Goal: Task Accomplishment & Management: Manage account settings

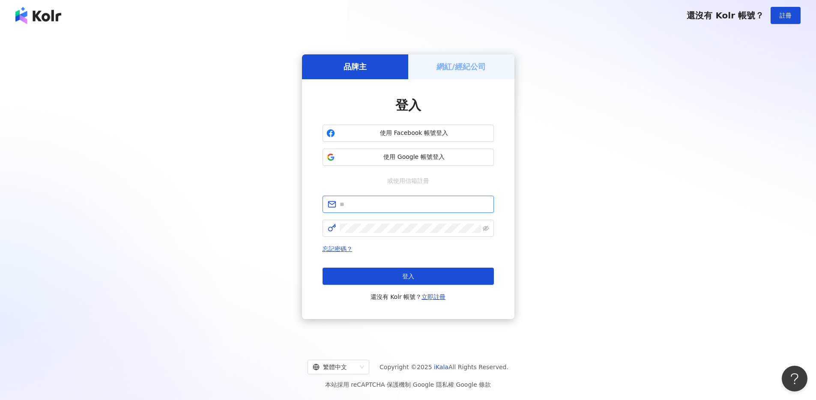
click at [403, 203] on input "text" at bounding box center [414, 204] width 149 height 9
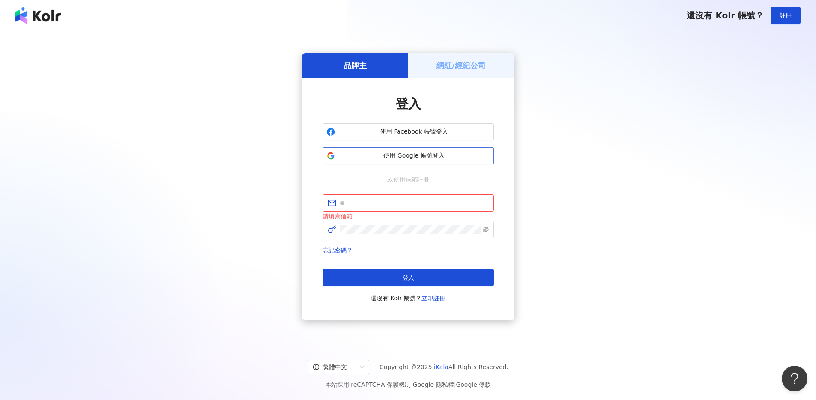
click at [423, 160] on span "使用 Google 帳號登入" at bounding box center [414, 156] width 152 height 9
click at [422, 152] on span "使用 Google 帳號登入" at bounding box center [414, 156] width 152 height 9
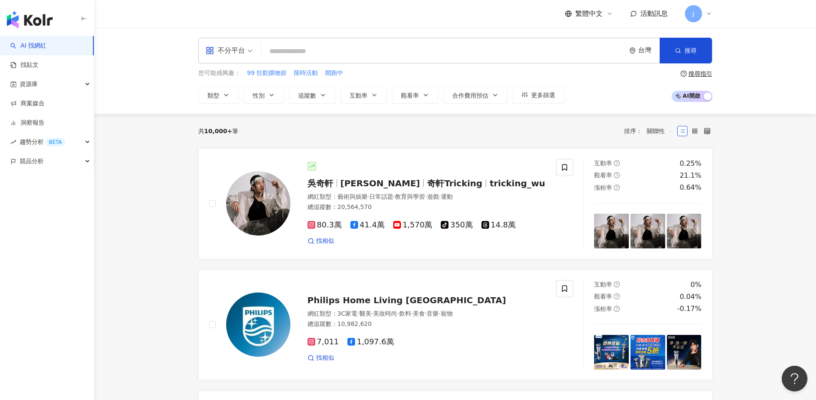
click at [708, 15] on icon at bounding box center [708, 13] width 7 height 7
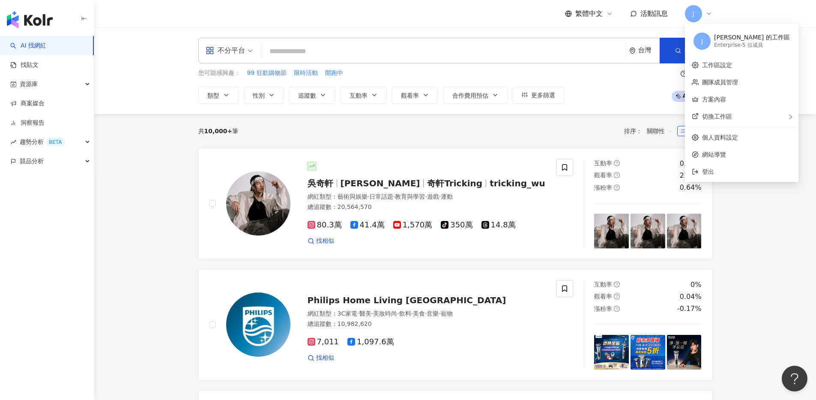
click at [722, 48] on div "Enterprise - 5 位成員" at bounding box center [752, 45] width 76 height 7
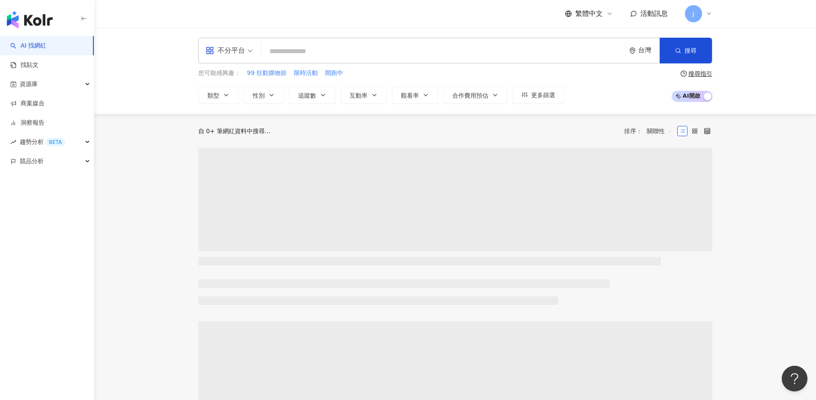
click at [707, 15] on icon at bounding box center [708, 13] width 7 height 7
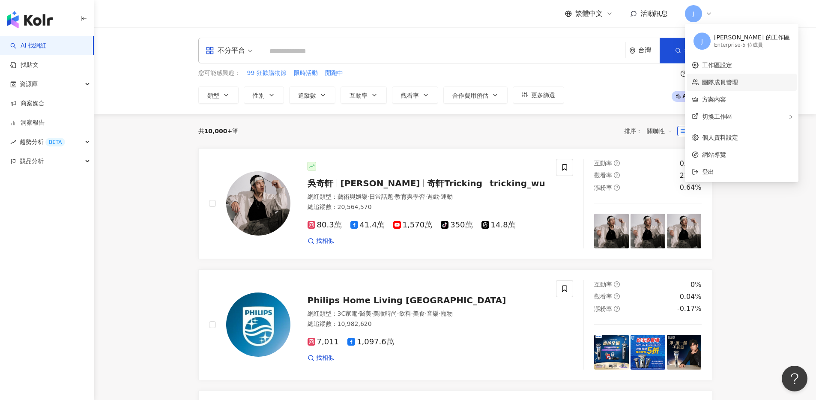
click at [721, 79] on link "團隊成員管理" at bounding box center [720, 82] width 36 height 7
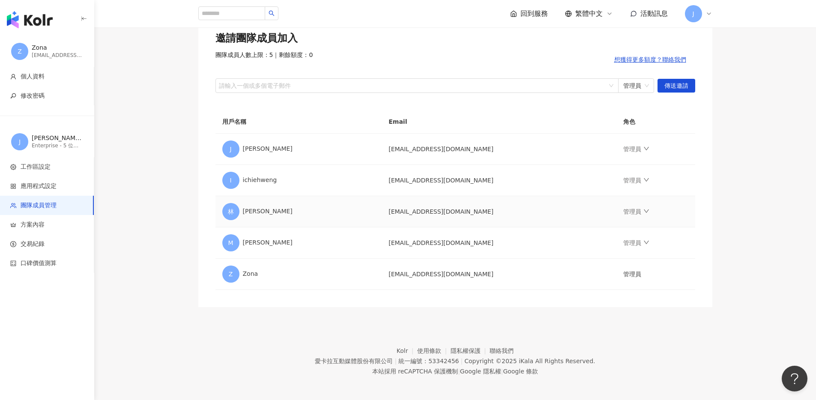
scroll to position [68, 0]
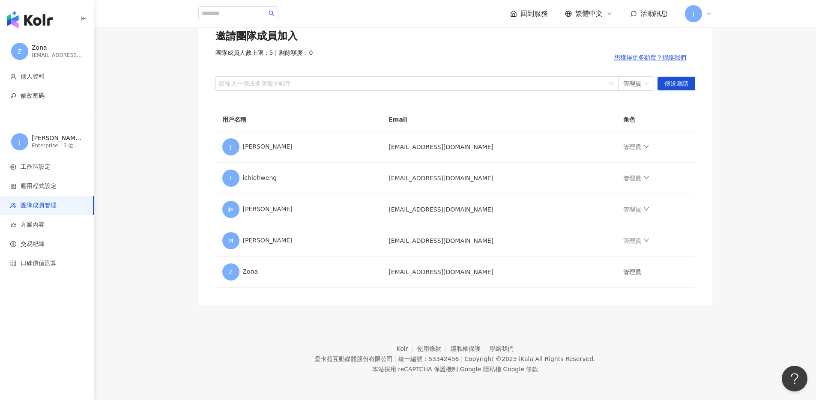
click at [701, 9] on span "J" at bounding box center [693, 13] width 17 height 17
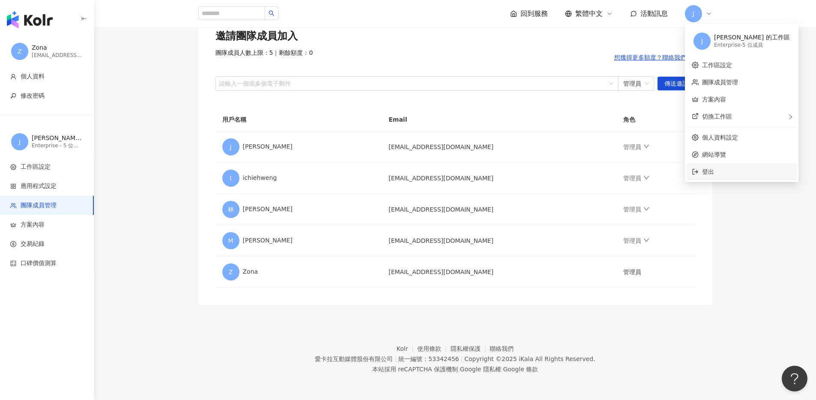
click at [714, 165] on li "登出" at bounding box center [741, 171] width 110 height 17
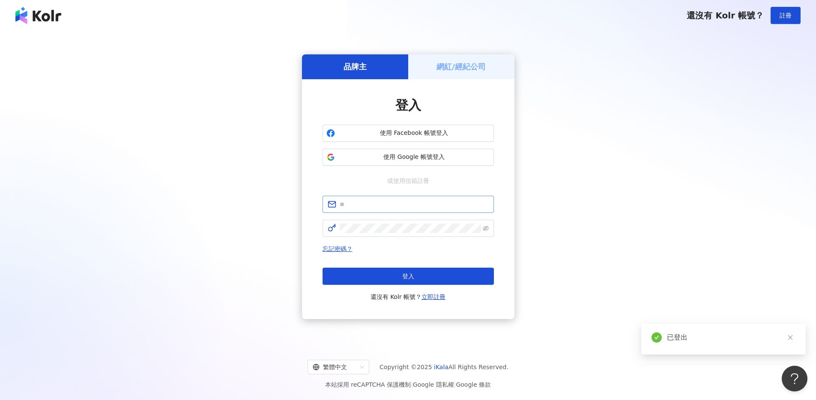
click at [424, 209] on span at bounding box center [407, 204] width 171 height 17
click at [431, 203] on input "text" at bounding box center [414, 204] width 149 height 9
type input "*"
type input "**********"
click button "登入" at bounding box center [407, 276] width 171 height 17
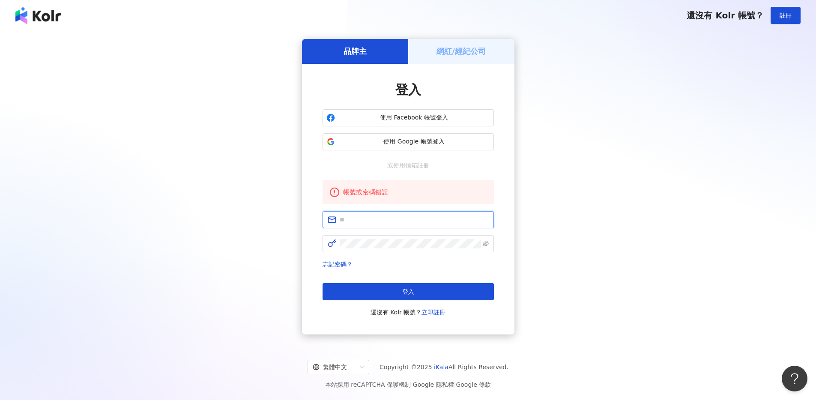
click at [417, 224] on input "text" at bounding box center [414, 219] width 149 height 9
type input "**********"
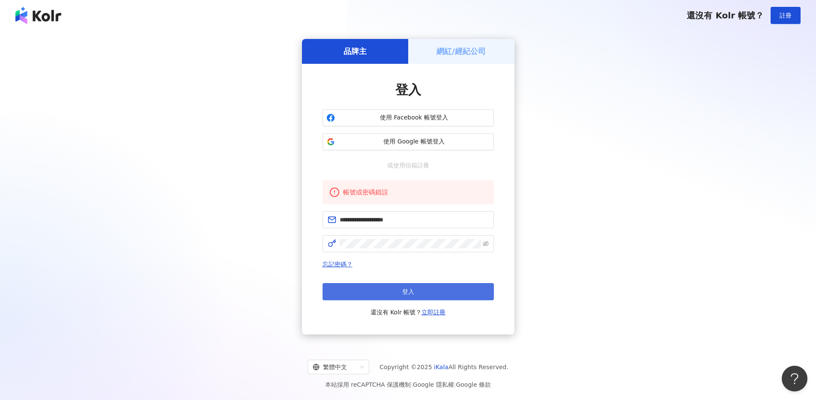
click at [442, 288] on button "登入" at bounding box center [407, 291] width 171 height 17
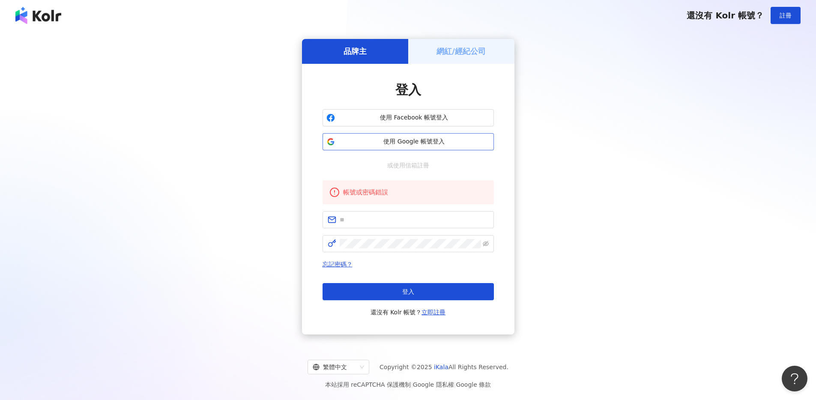
click at [377, 149] on button "使用 Google 帳號登入" at bounding box center [407, 141] width 171 height 17
